Goal: Information Seeking & Learning: Learn about a topic

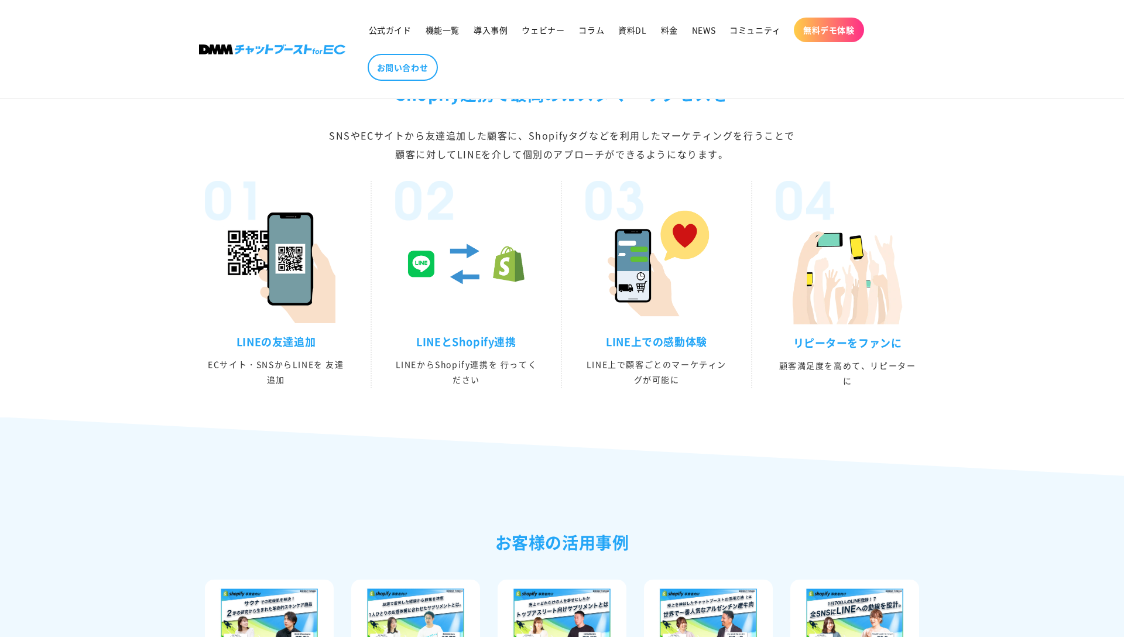
scroll to position [2045, 0]
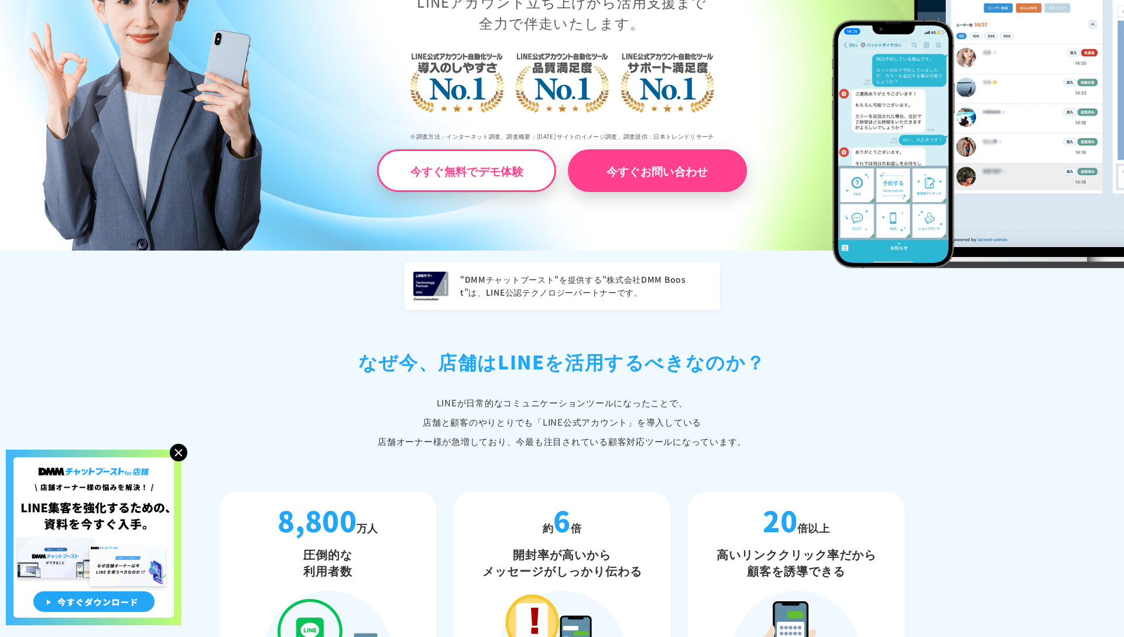
scroll to position [256, 0]
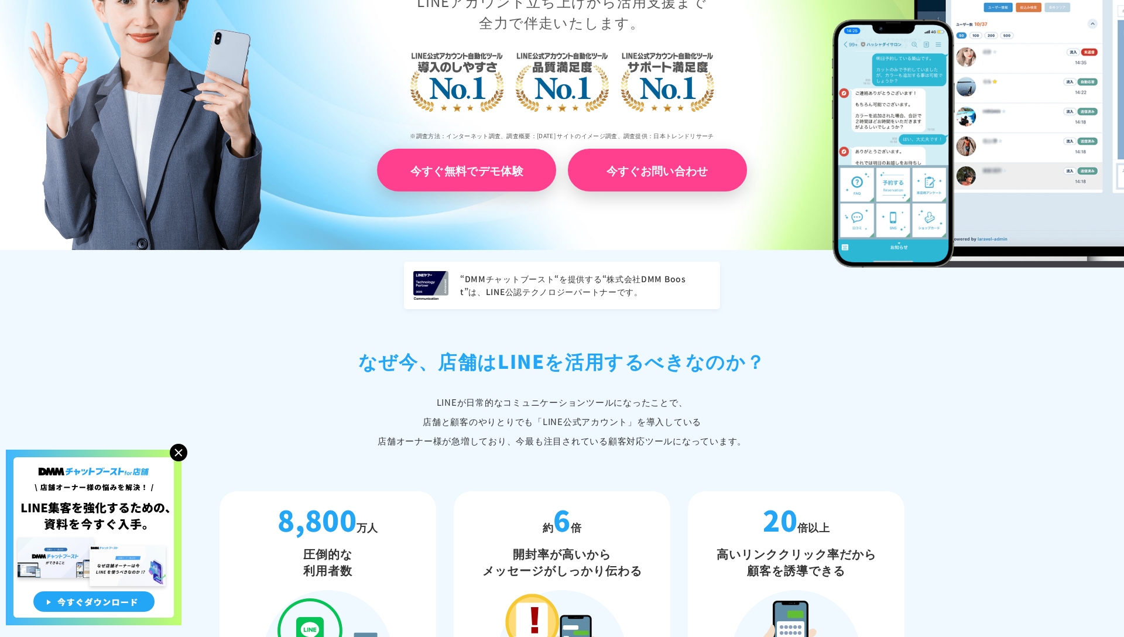
click at [511, 167] on link "今すぐ無料でデモ体験" at bounding box center [466, 170] width 179 height 43
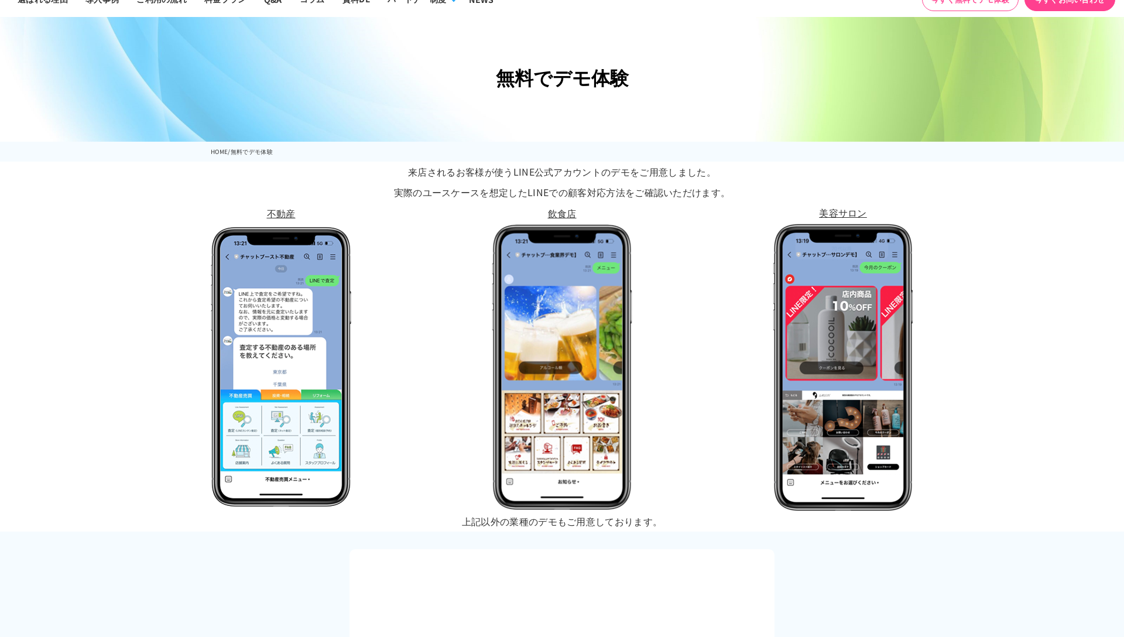
scroll to position [56, 0]
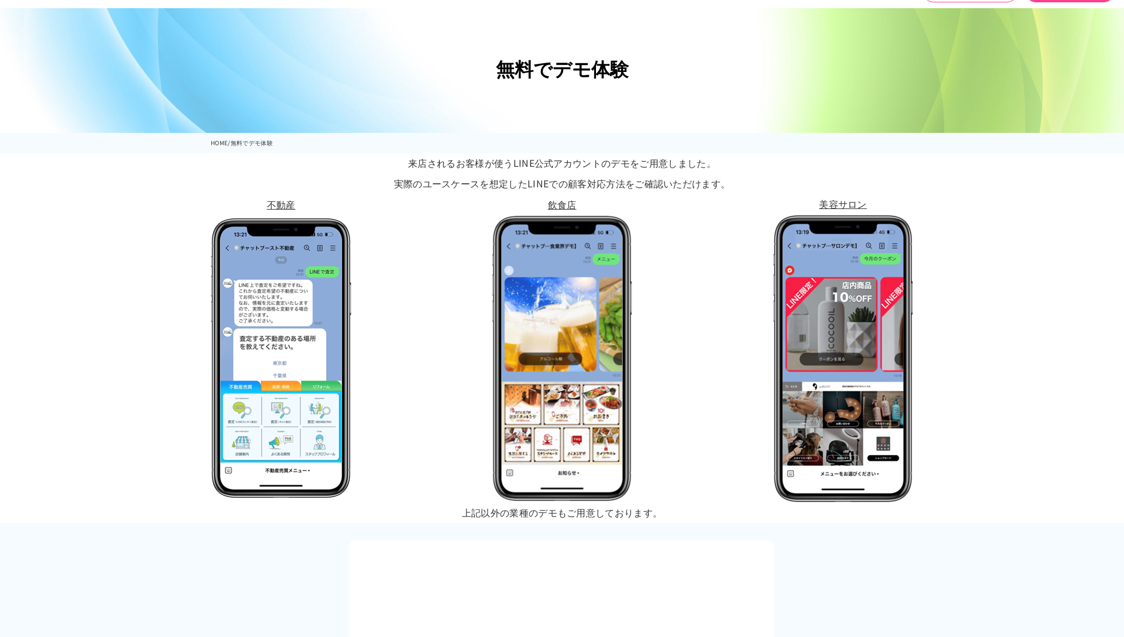
click at [560, 199] on p "飲食店" at bounding box center [562, 204] width 141 height 20
click at [563, 201] on p "飲食店" at bounding box center [562, 204] width 141 height 20
click at [562, 254] on img at bounding box center [562, 358] width 141 height 287
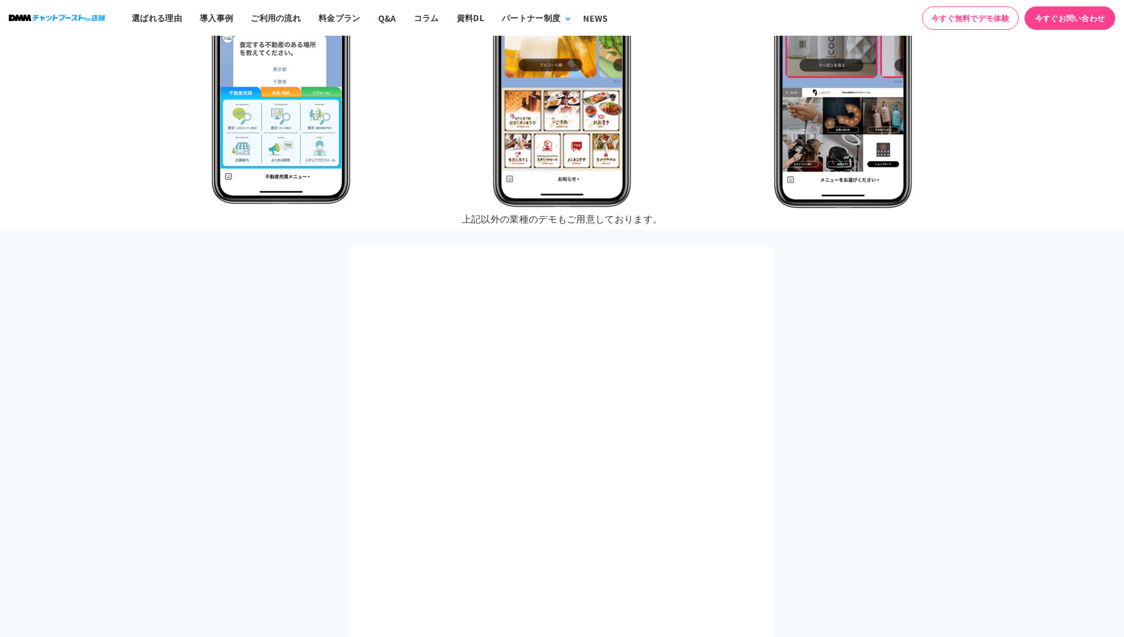
scroll to position [0, 0]
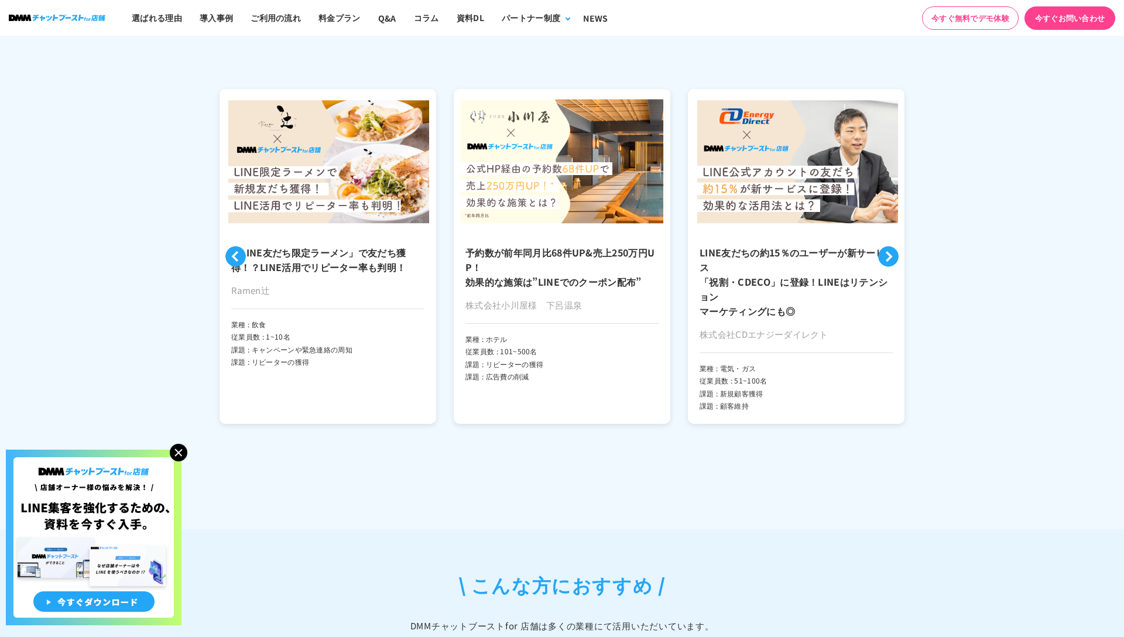
scroll to position [2667, 0]
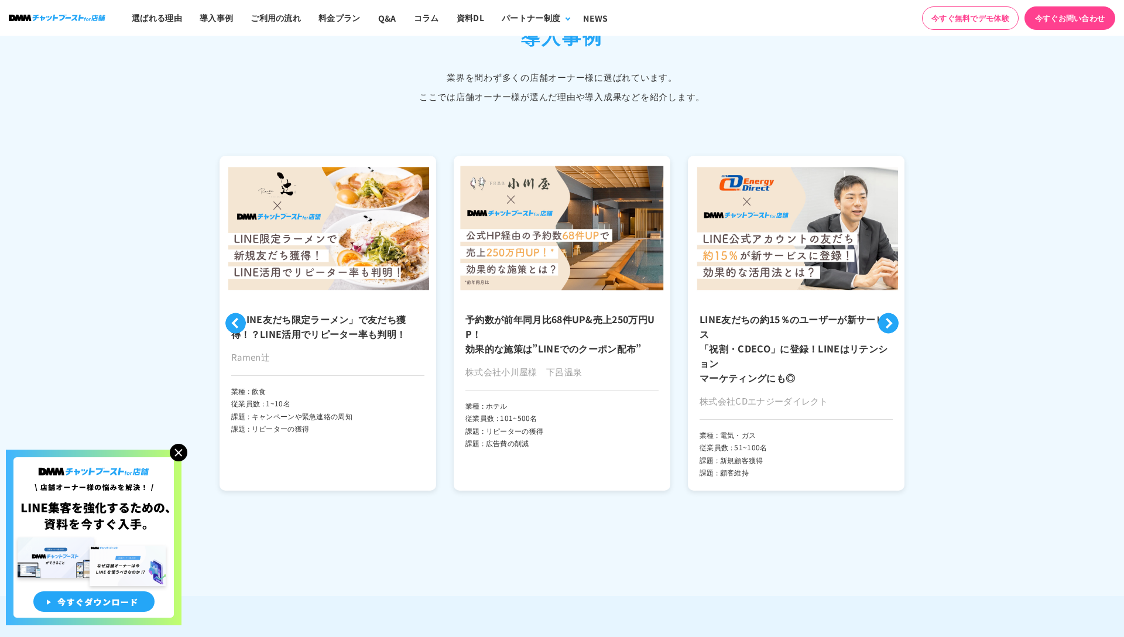
click at [886, 314] on button "Next" at bounding box center [888, 323] width 20 height 20
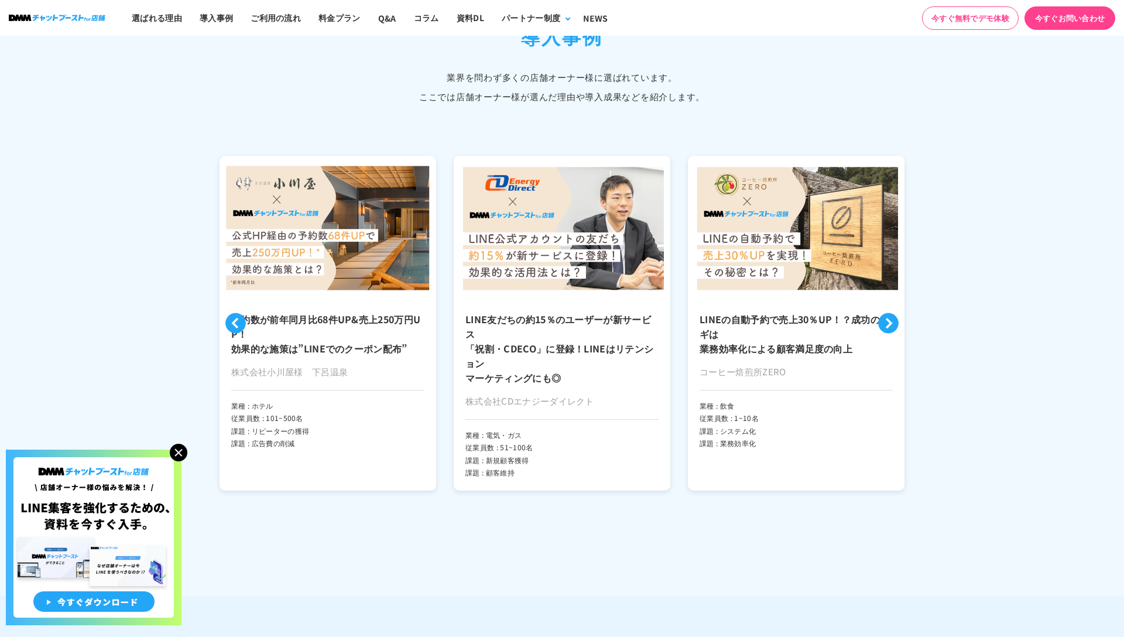
click at [886, 314] on button "Next" at bounding box center [888, 323] width 20 height 20
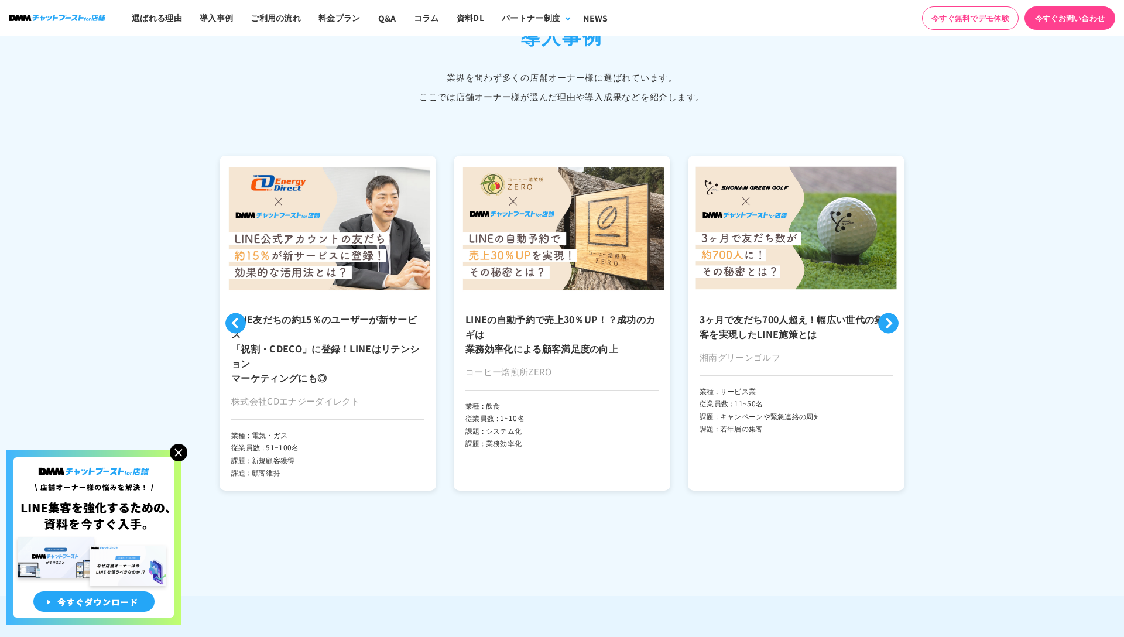
click at [886, 314] on button "Next" at bounding box center [888, 323] width 20 height 20
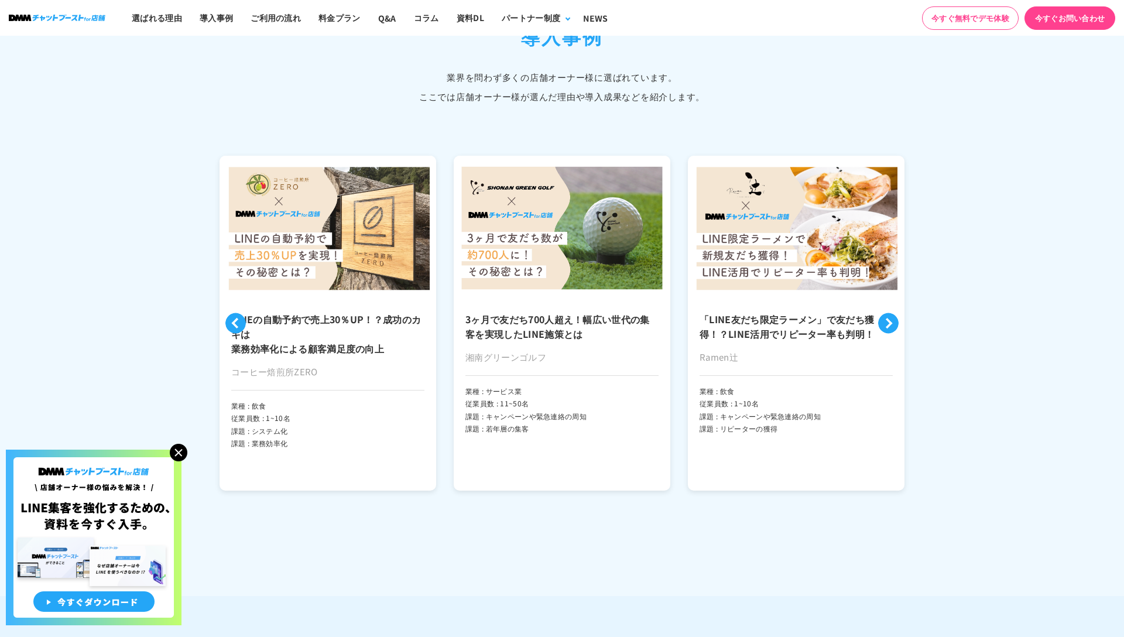
click at [886, 314] on button "Next" at bounding box center [888, 323] width 20 height 20
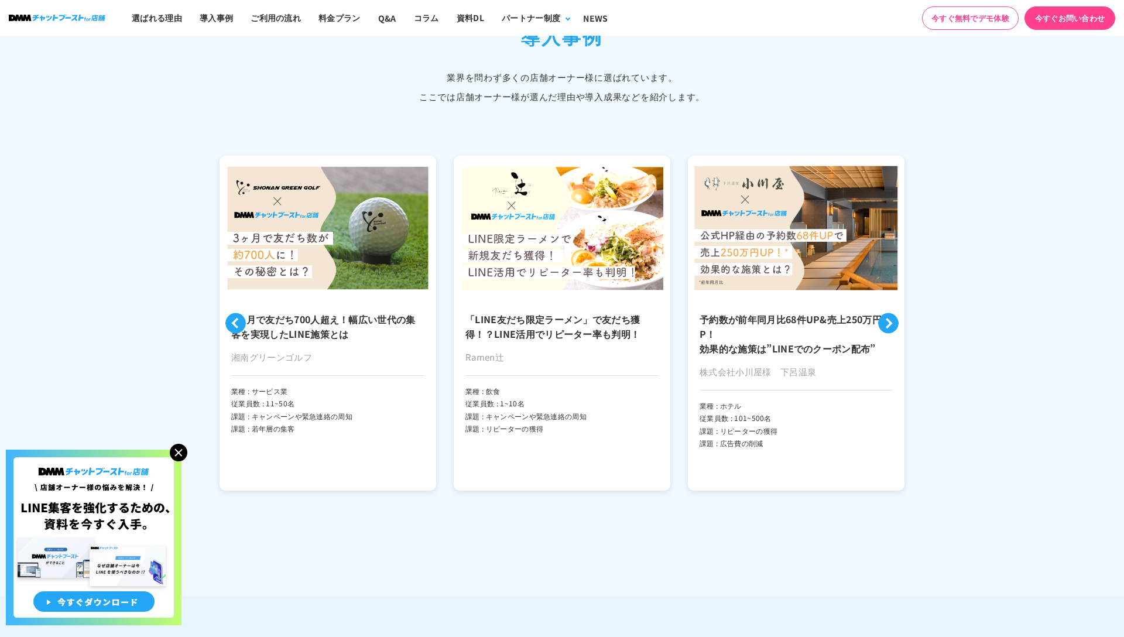
click at [566, 278] on img at bounding box center [562, 228] width 217 height 145
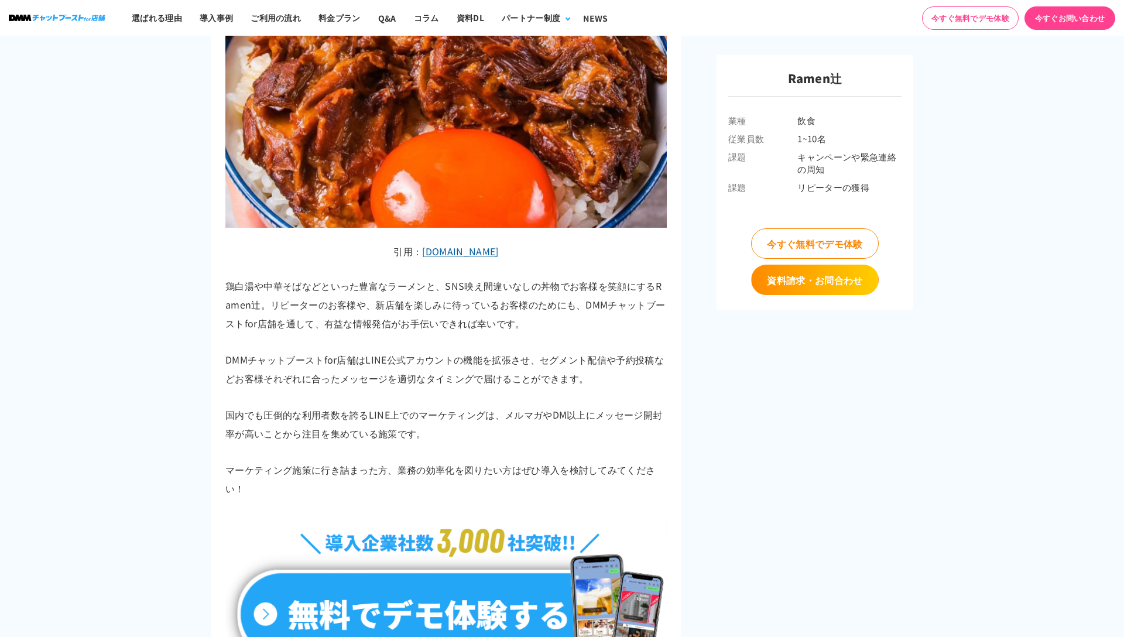
scroll to position [4921, 0]
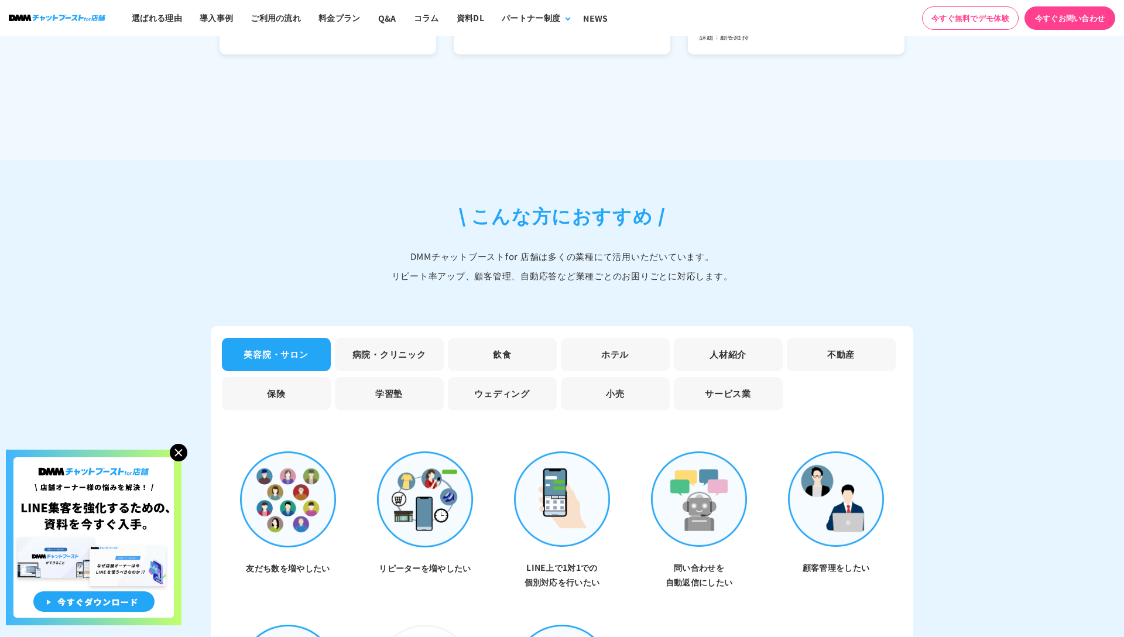
scroll to position [3232, 0]
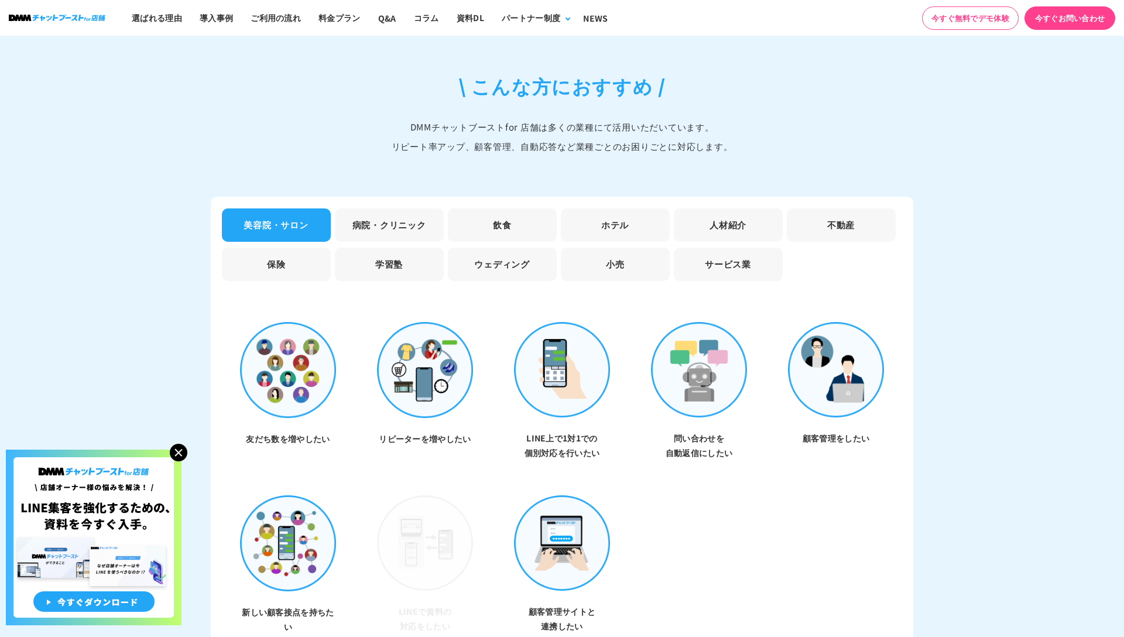
click at [467, 215] on li "飲食" at bounding box center [502, 224] width 109 height 33
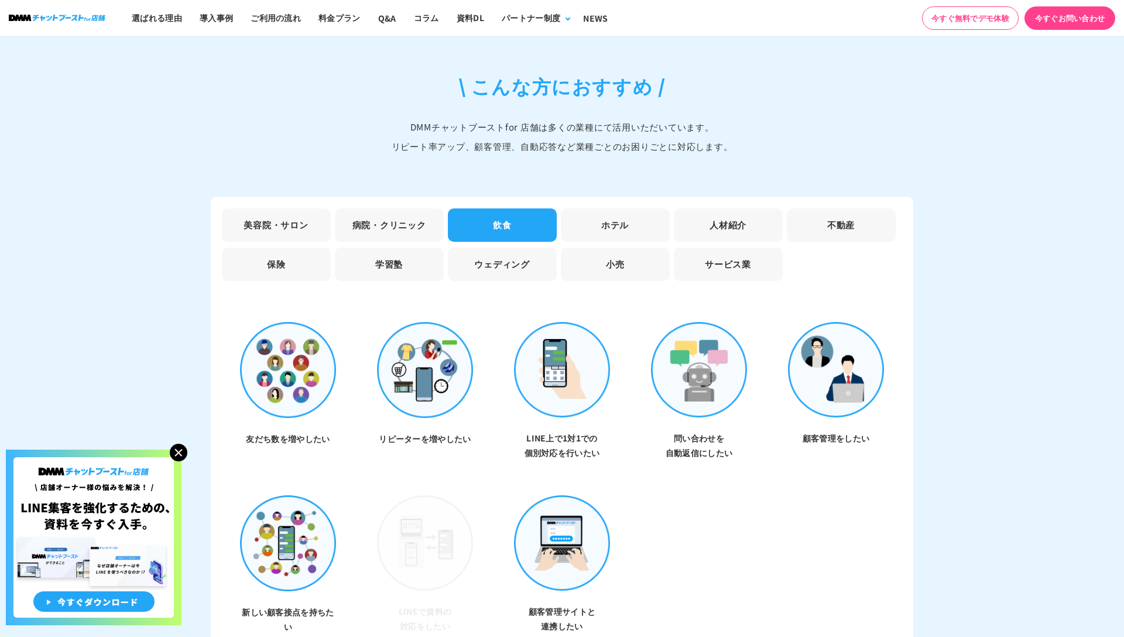
click at [402, 208] on li "病院・クリニック" at bounding box center [389, 224] width 109 height 33
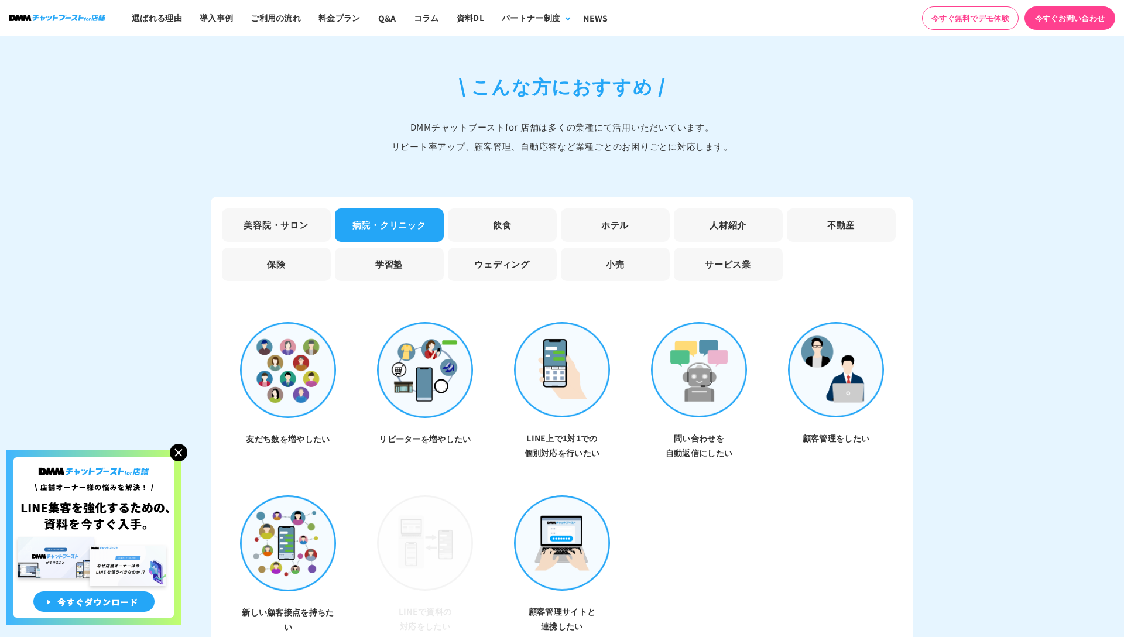
click at [419, 268] on li "学習塾" at bounding box center [389, 264] width 109 height 33
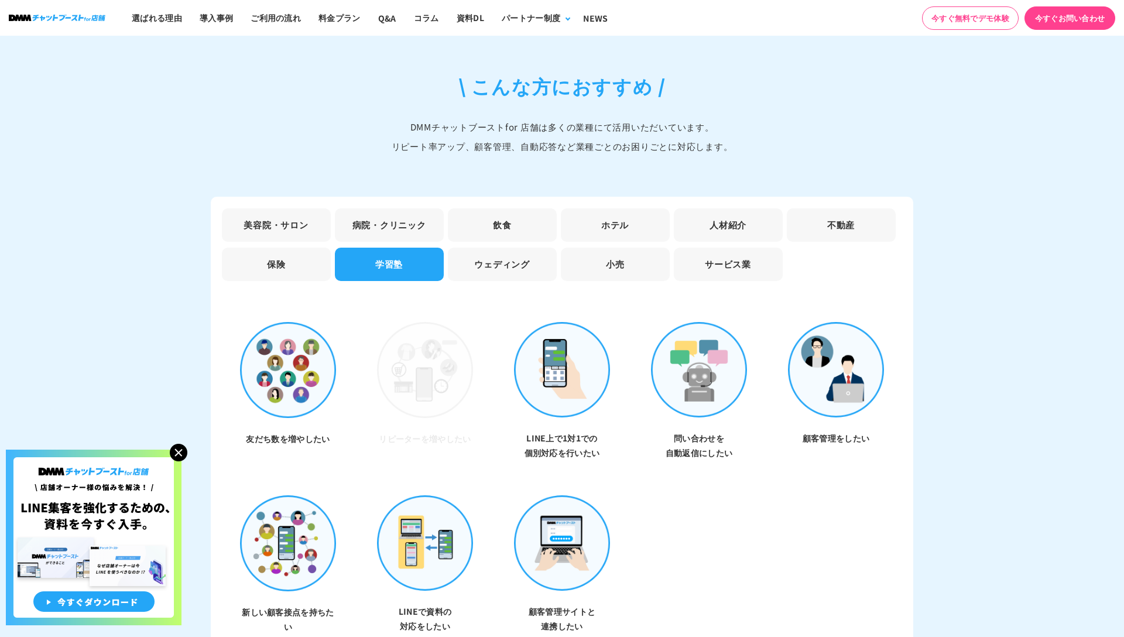
click at [485, 257] on li "ウェディング" at bounding box center [502, 264] width 109 height 33
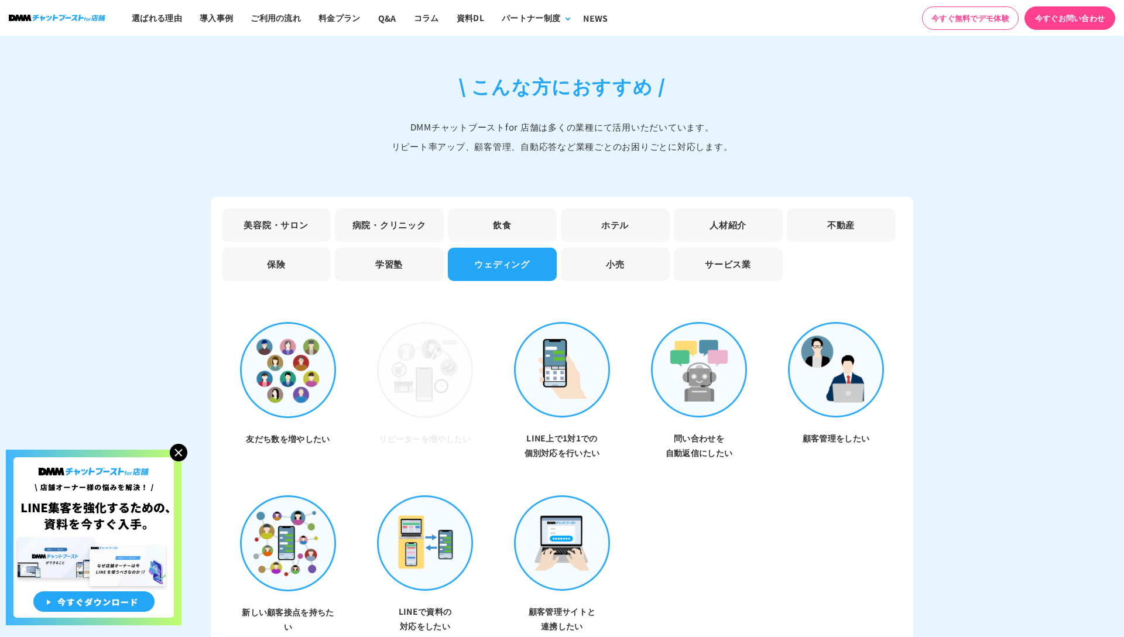
click at [485, 220] on li "飲食" at bounding box center [502, 224] width 109 height 33
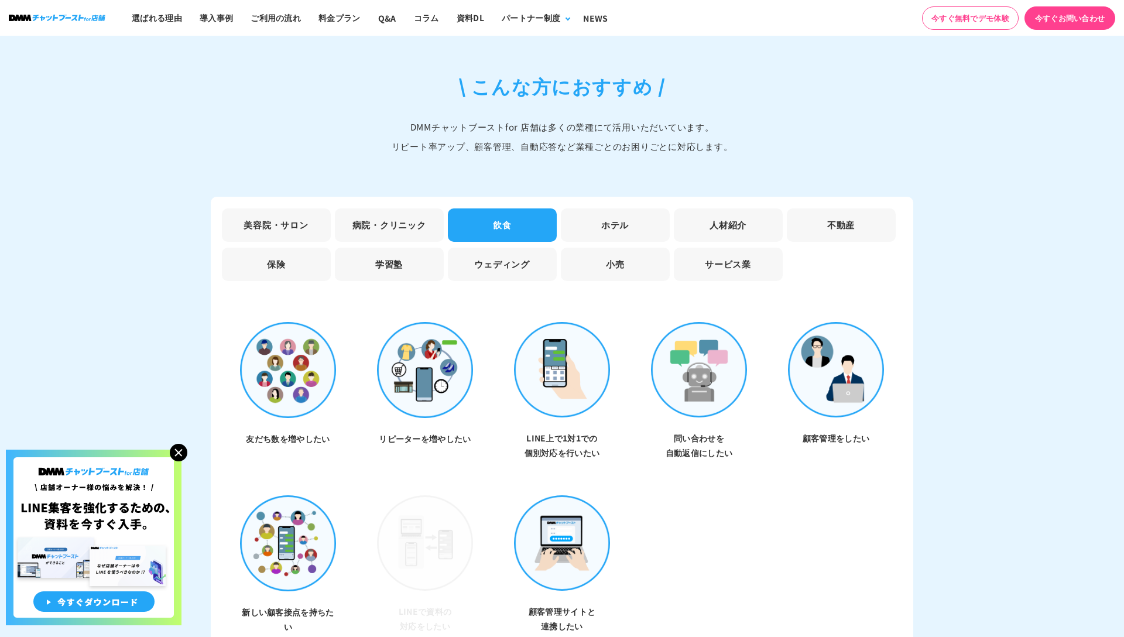
click at [579, 228] on li "ホテル" at bounding box center [615, 224] width 109 height 33
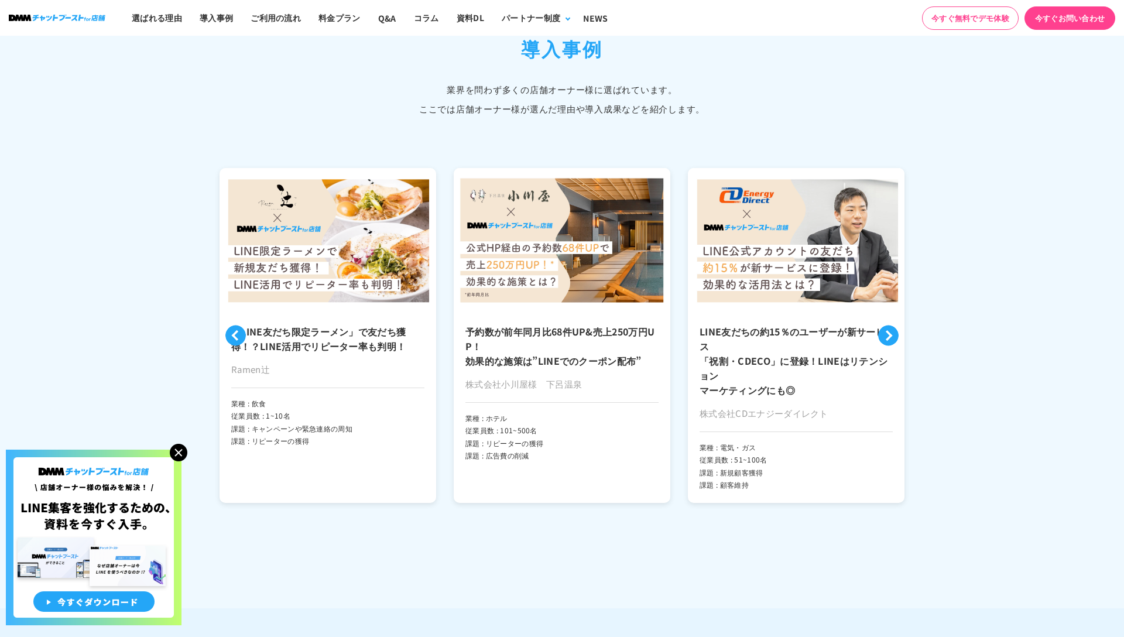
scroll to position [2658, 0]
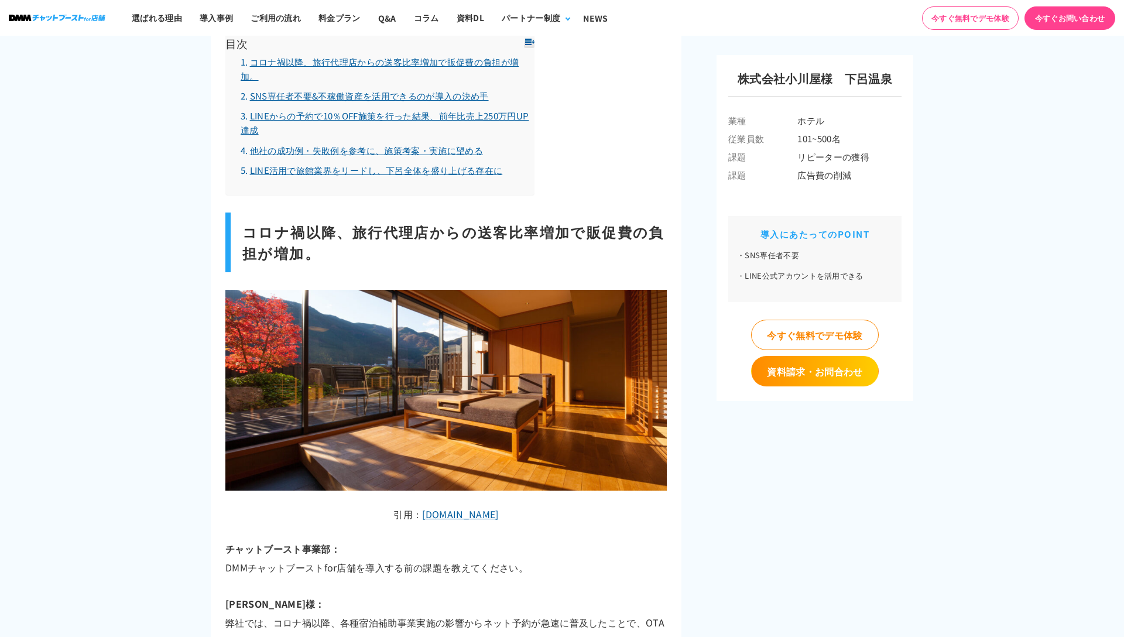
scroll to position [1774, 0]
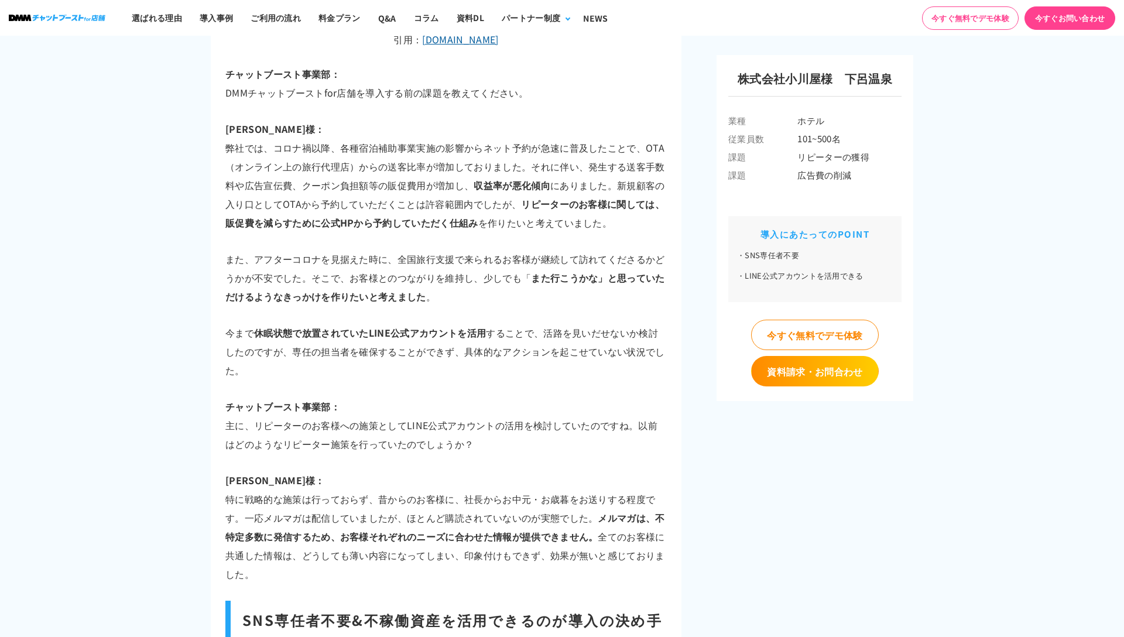
click at [227, 204] on strong "リピーターのお客様に関しては、販促費を減らすために公式HPから予約していただく仕組み" at bounding box center [444, 213] width 439 height 33
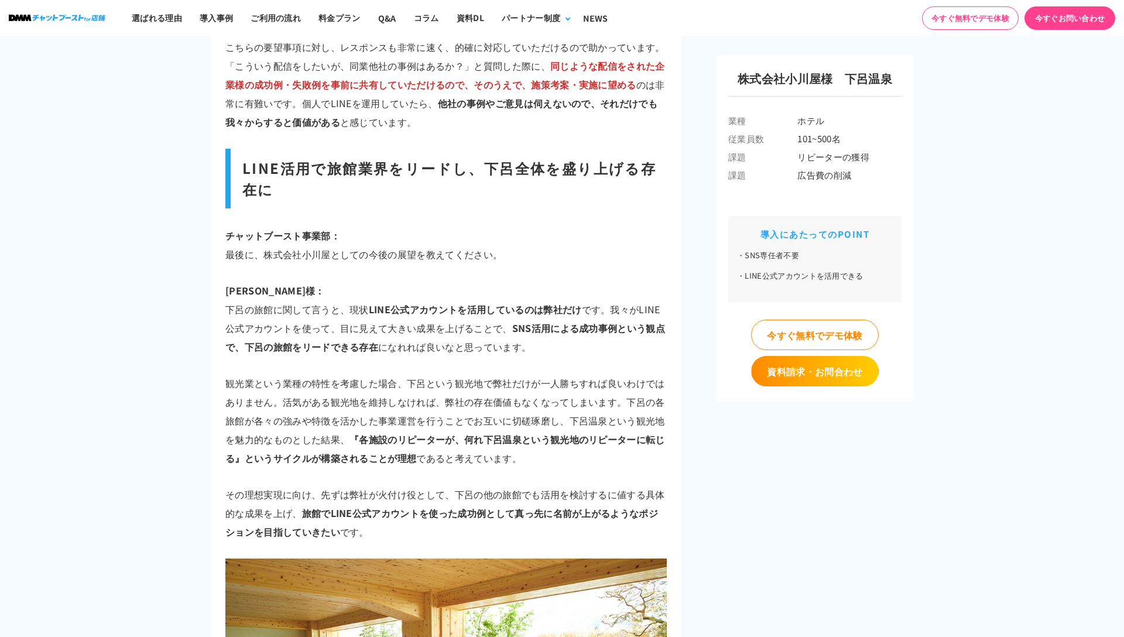
scroll to position [4155, 0]
